Goal: Entertainment & Leisure: Consume media (video, audio)

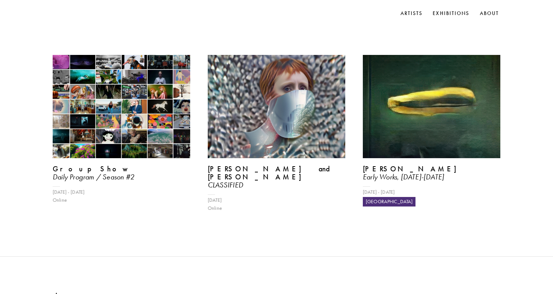
scroll to position [322, 0]
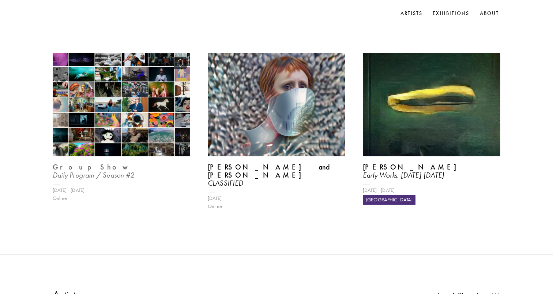
click at [127, 140] on img at bounding box center [122, 105] width 142 height 106
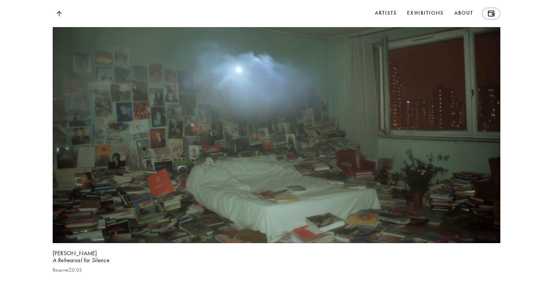
scroll to position [3617, 0]
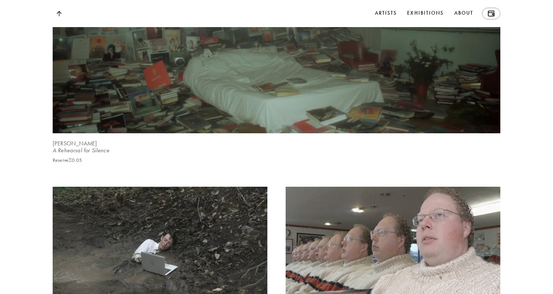
click at [80, 147] on b "[PERSON_NAME]" at bounding box center [75, 143] width 44 height 7
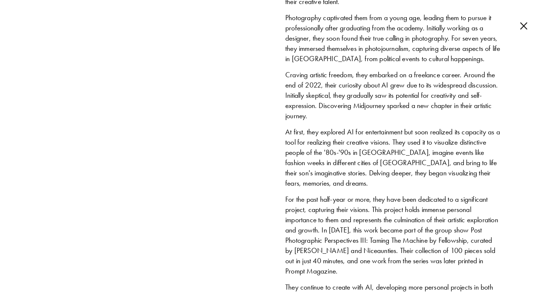
scroll to position [667, 0]
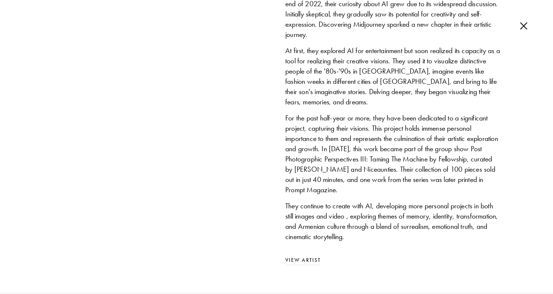
click at [298, 264] on div "[PERSON_NAME] Details Armenia [DOMAIN_NAME] [DOMAIN_NAME][URL] [DOMAIN_NAME][UR…" at bounding box center [276, 44] width 553 height 500
click at [298, 258] on link "View Artist" at bounding box center [392, 260] width 215 height 8
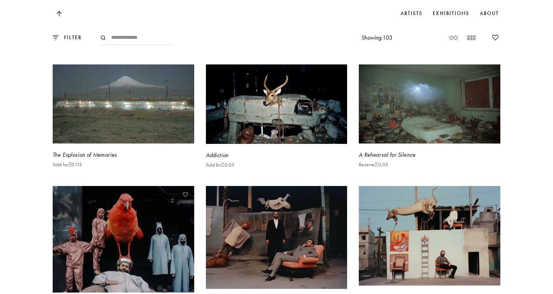
scroll to position [882, 0]
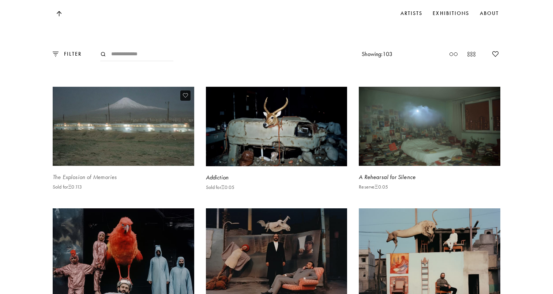
click at [78, 173] on div "The Explosion of Memories" at bounding box center [124, 177] width 142 height 8
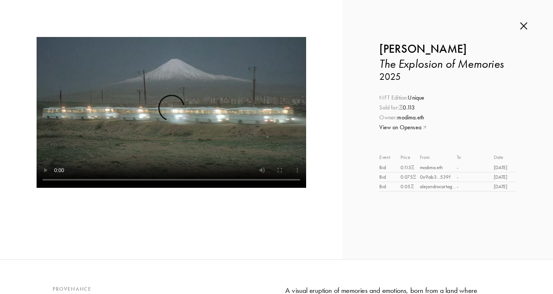
scroll to position [35, 0]
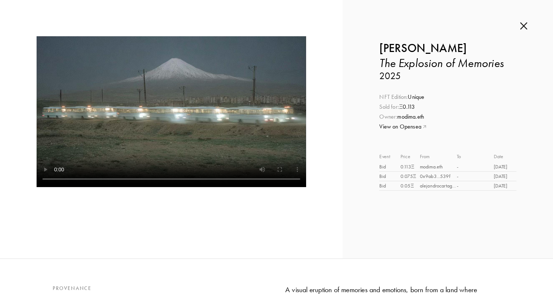
click at [139, 129] on video at bounding box center [172, 111] width 270 height 151
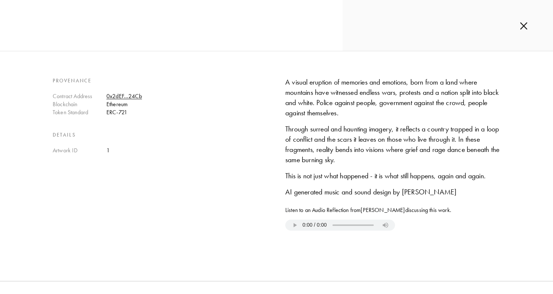
scroll to position [227, 0]
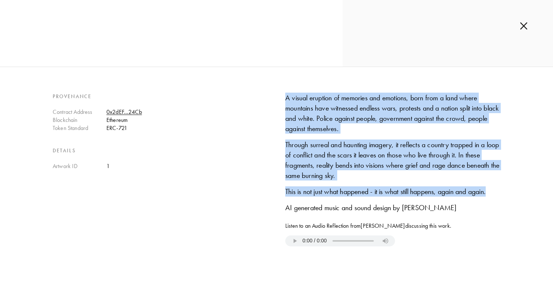
drag, startPoint x: 283, startPoint y: 97, endPoint x: 508, endPoint y: 190, distance: 243.5
click at [508, 190] on div "Provenance Contract Address 0x2dEF...24Cb Blockchain Ethereum Token Standard ER…" at bounding box center [276, 173] width 553 height 160
copy div "A visual eruption of memories and emotions, born from a land where mountains ha…"
